Goal: Download file/media

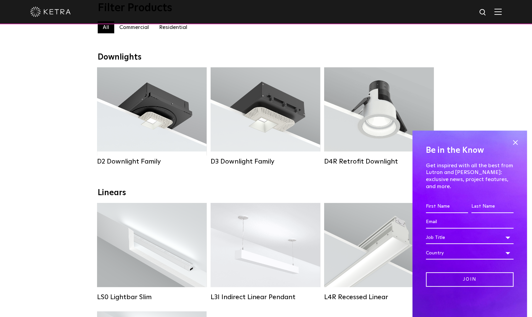
scroll to position [101, 0]
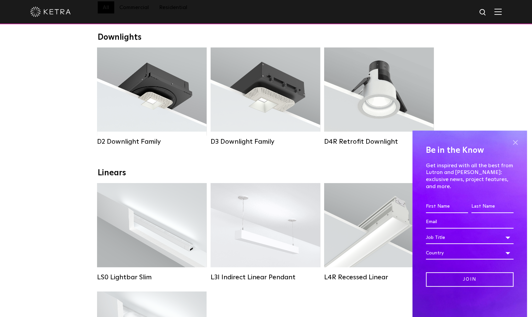
click at [515, 148] on span at bounding box center [515, 142] width 10 height 10
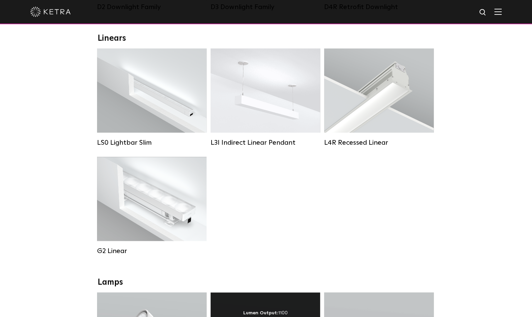
scroll to position [236, 0]
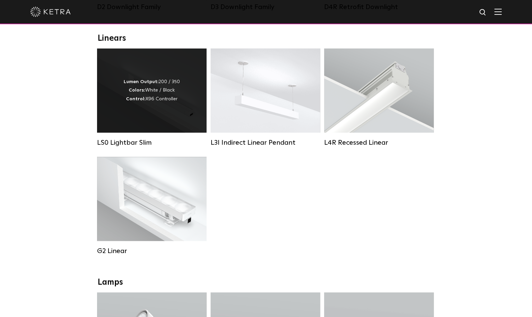
click at [131, 147] on div "LS0 Lightbar Slim" at bounding box center [151, 143] width 109 height 8
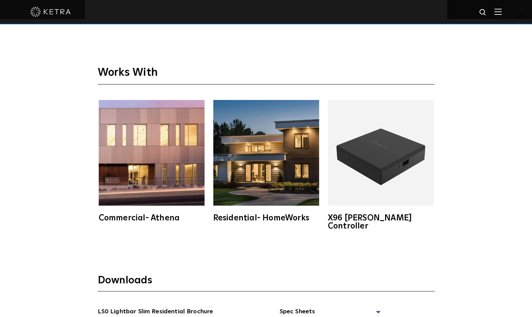
scroll to position [1314, 0]
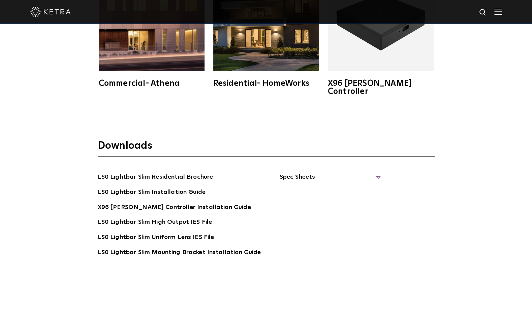
click at [373, 172] on span "Spec Sheets" at bounding box center [329, 179] width 101 height 15
click at [348, 187] on link "LS0 Lightbar Slim Spec Sheet" at bounding box center [331, 192] width 87 height 11
